Goal: Check status: Check status

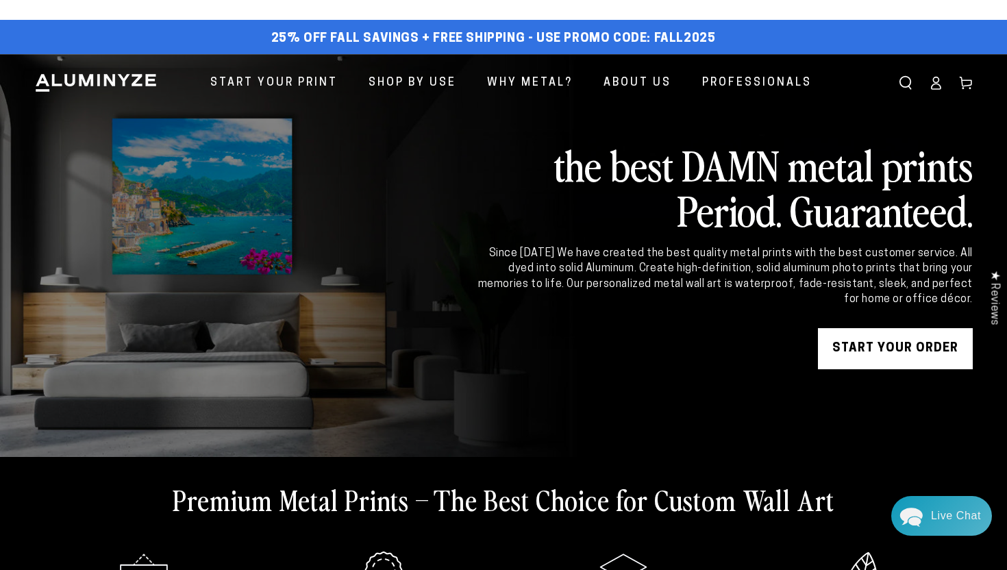
click at [935, 82] on ellipse at bounding box center [935, 79] width 5 height 5
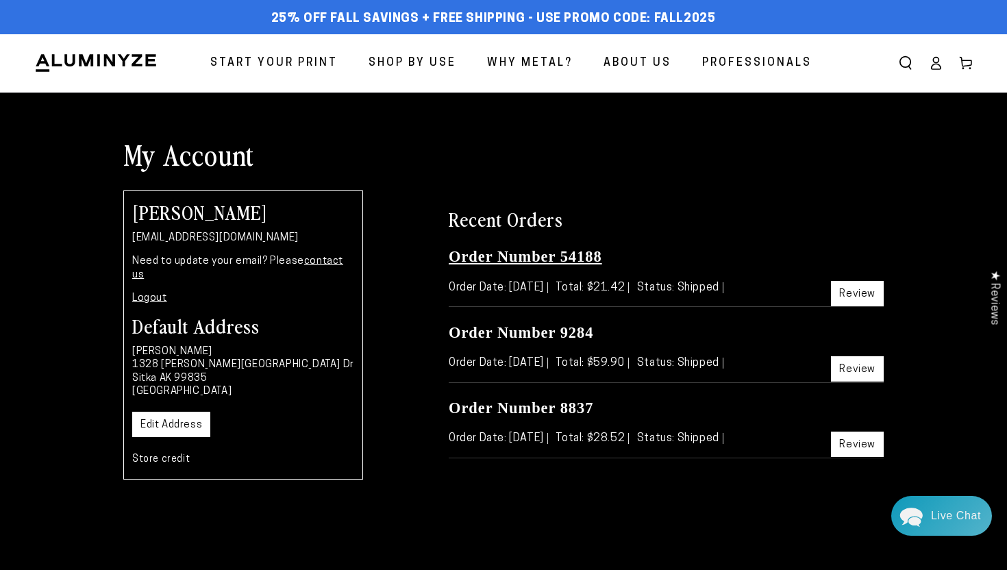
click at [561, 254] on link "Order Number 54188" at bounding box center [526, 256] width 154 height 17
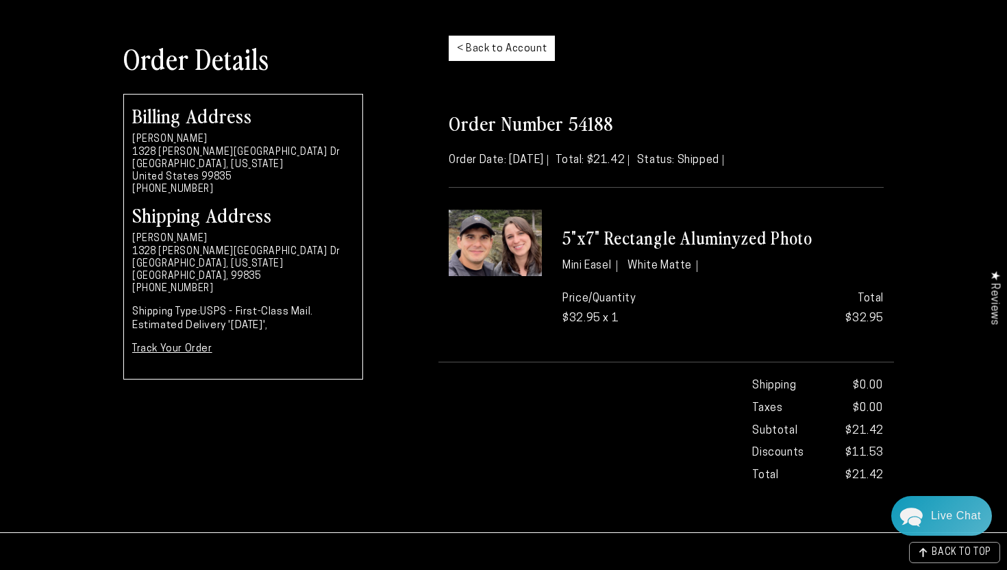
scroll to position [119, 0]
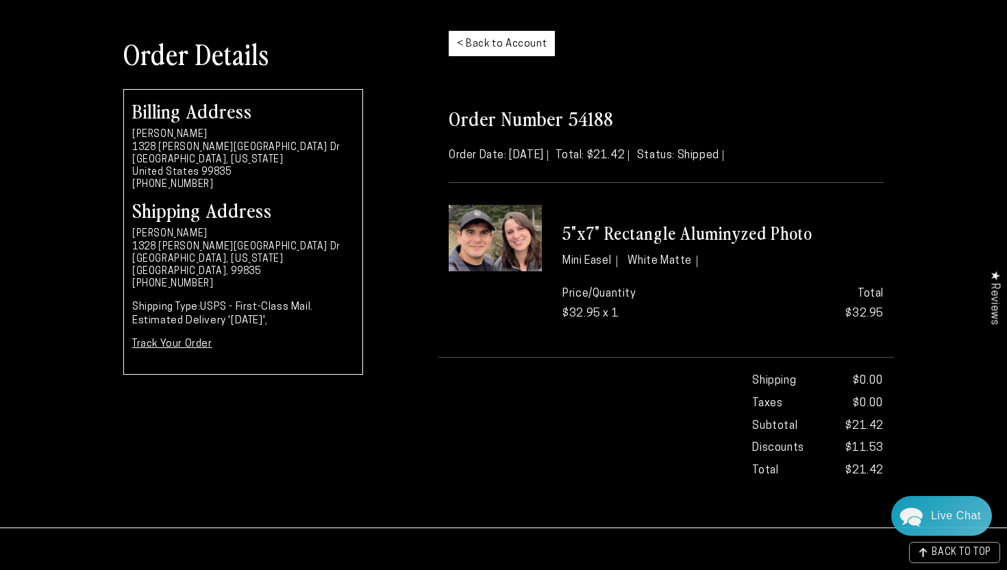
click at [173, 345] on link "Track Your Order" at bounding box center [172, 344] width 80 height 10
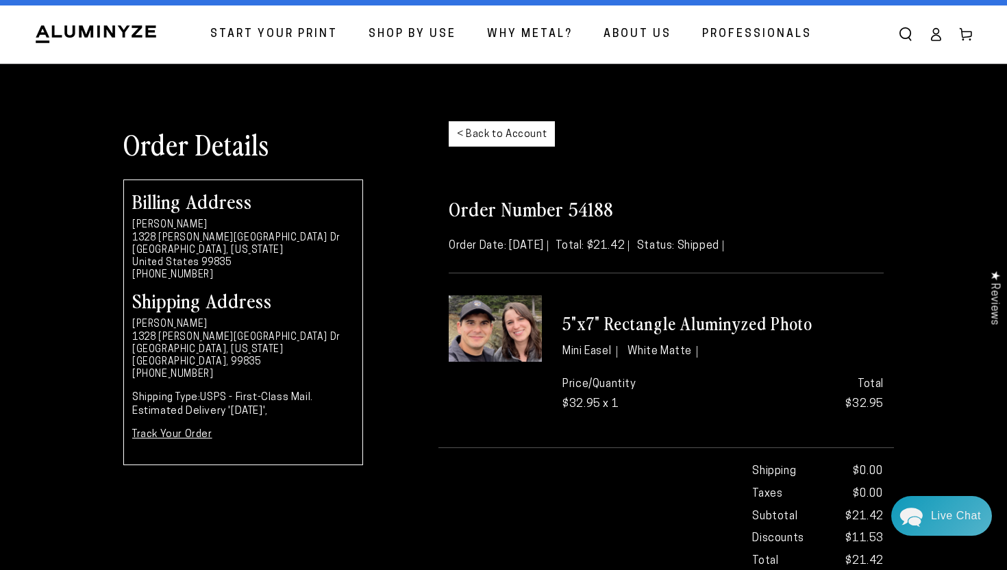
scroll to position [0, 0]
